Goal: Information Seeking & Learning: Find specific fact

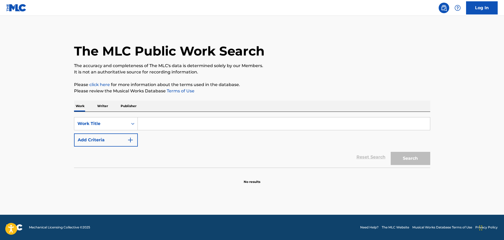
click at [155, 126] on input "Search Form" at bounding box center [284, 123] width 292 height 13
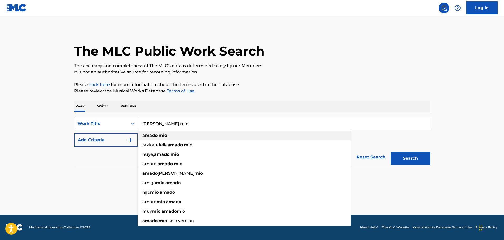
type input "[PERSON_NAME] mio"
click at [166, 135] on strong "mio" at bounding box center [162, 135] width 8 height 5
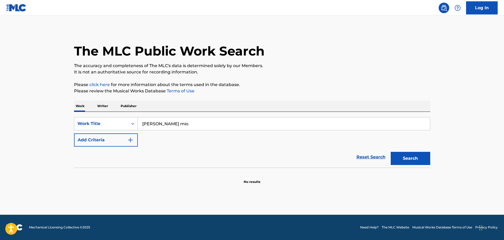
click at [131, 137] on img "Search Form" at bounding box center [130, 140] width 6 height 6
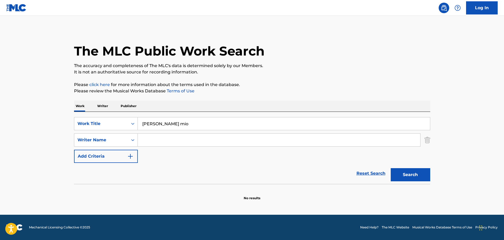
click at [145, 138] on input "Search Form" at bounding box center [279, 140] width 282 height 13
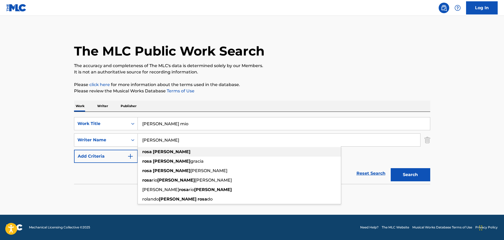
click at [160, 148] on div "[PERSON_NAME]" at bounding box center [239, 151] width 203 height 9
type input "[PERSON_NAME]"
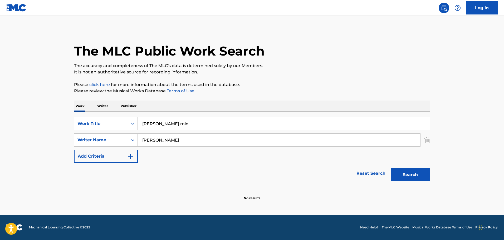
click at [401, 175] on button "Search" at bounding box center [409, 174] width 39 height 13
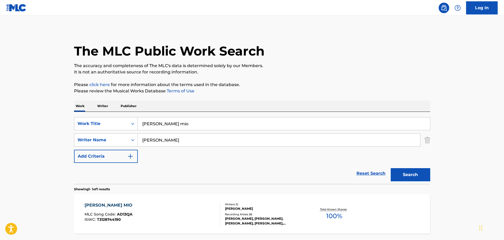
click at [109, 205] on div "[PERSON_NAME] MIO" at bounding box center [110, 205] width 51 height 6
